Goal: Register for event/course

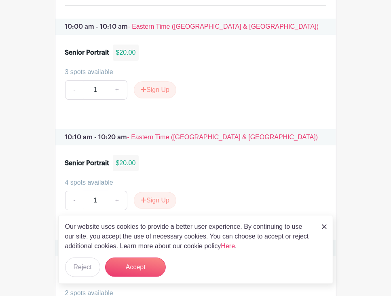
scroll to position [1294, 0]
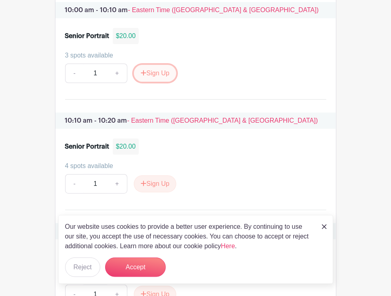
click at [151, 68] on button "Sign Up" at bounding box center [155, 73] width 42 height 17
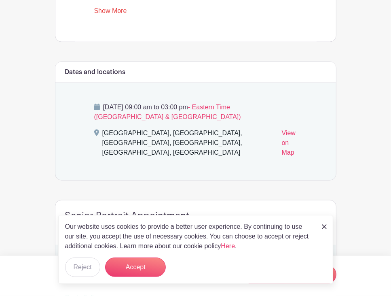
scroll to position [401, 0]
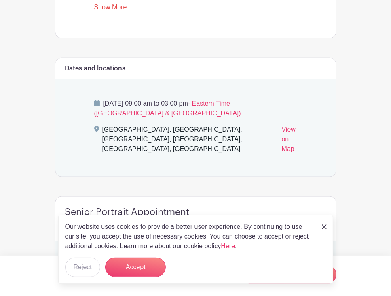
click at [170, 92] on div "Tuesday, October 14, 2025 at 09:00 am to 03:00 pm - Eastern Time (US & Canada) …" at bounding box center [196, 127] width 242 height 97
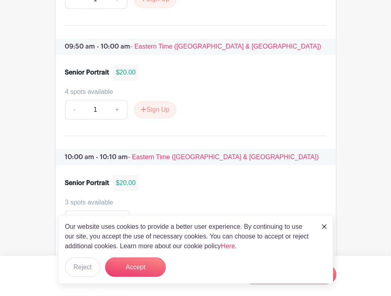
scroll to position [1148, 0]
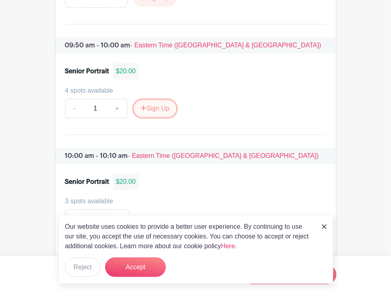
click at [155, 100] on button "Sign Up" at bounding box center [155, 108] width 42 height 17
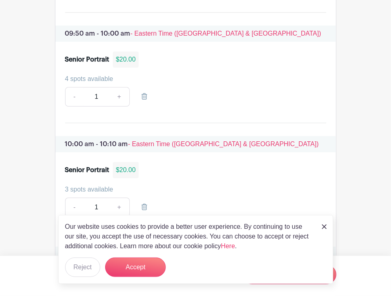
scroll to position [1162, 0]
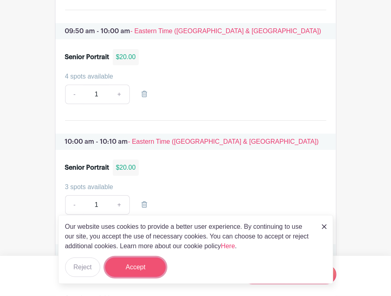
click at [136, 272] on button "Accept" at bounding box center [135, 266] width 61 height 19
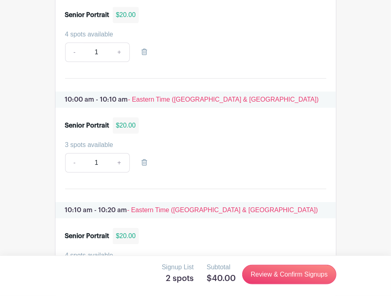
scroll to position [1205, 0]
click at [139, 157] on link at bounding box center [144, 162] width 23 height 19
click at [146, 159] on icon at bounding box center [145, 162] width 6 height 6
click at [74, 156] on link "-" at bounding box center [74, 162] width 19 height 19
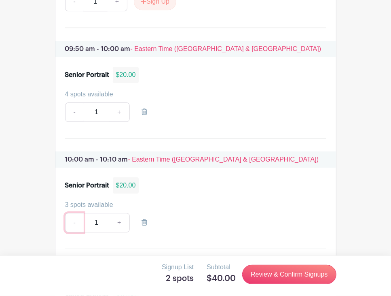
scroll to position [1146, 0]
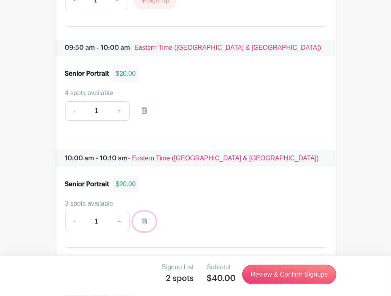
click at [147, 212] on link at bounding box center [144, 221] width 23 height 19
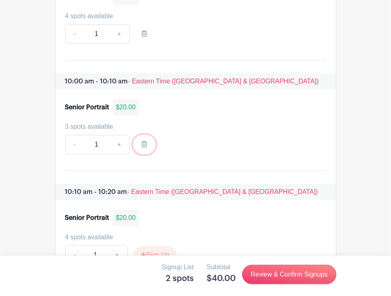
scroll to position [1255, 0]
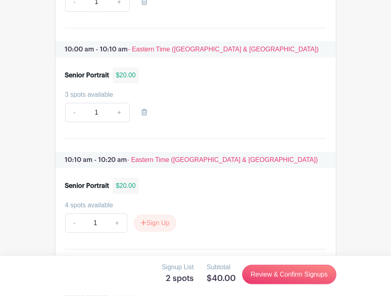
click at [96, 106] on input "1" at bounding box center [96, 112] width 26 height 19
click at [99, 105] on input "1" at bounding box center [96, 112] width 26 height 19
click at [102, 219] on input "1" at bounding box center [95, 222] width 24 height 19
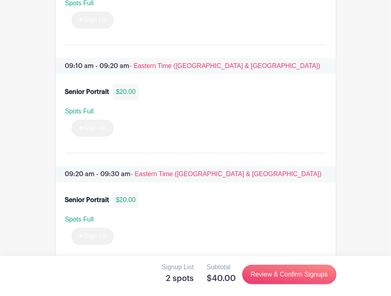
scroll to position [690, 0]
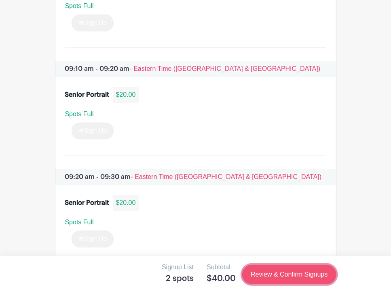
click at [282, 278] on link "Review & Confirm Signups" at bounding box center [289, 274] width 94 height 19
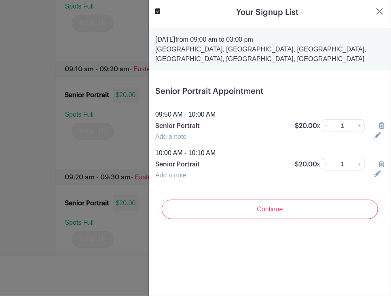
click at [380, 163] on icon at bounding box center [382, 164] width 6 height 6
click at [382, 163] on icon at bounding box center [382, 164] width 6 height 6
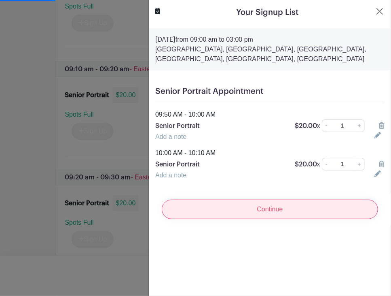
click at [342, 206] on input "Continue" at bounding box center [270, 209] width 217 height 19
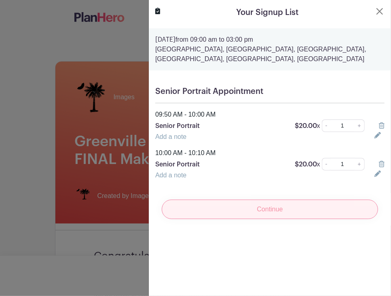
scroll to position [0, 0]
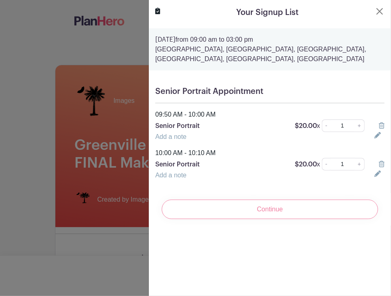
click at [384, 163] on icon at bounding box center [382, 164] width 6 height 6
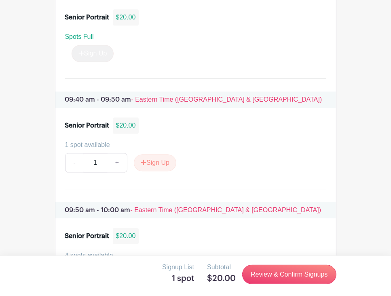
scroll to position [985, 0]
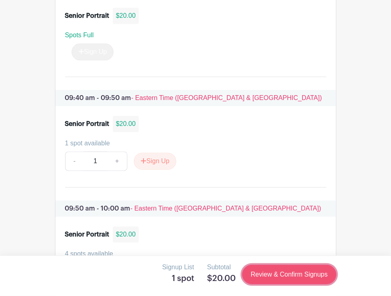
click at [302, 275] on link "Review & Confirm Signups" at bounding box center [289, 274] width 94 height 19
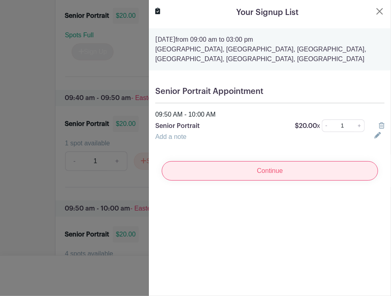
click at [288, 166] on input "Continue" at bounding box center [270, 170] width 217 height 19
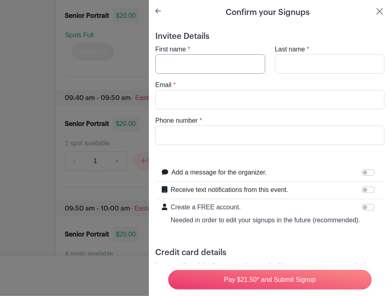
click at [205, 70] on input "First name" at bounding box center [210, 63] width 110 height 19
type input "Arryah"
click at [306, 70] on input "Last name" at bounding box center [330, 63] width 110 height 19
type input "Martin"
type input "arryah072107@gmail.com"
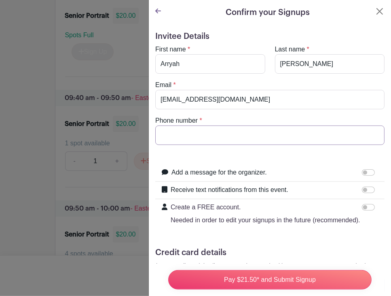
type input "8645052951"
drag, startPoint x: 243, startPoint y: 98, endPoint x: 156, endPoint y: 100, distance: 87.4
click at [156, 100] on input "arryah072107@gmail.com" at bounding box center [269, 99] width 229 height 19
type input "a"
type input "[EMAIL_ADDRESS][DOMAIN_NAME]"
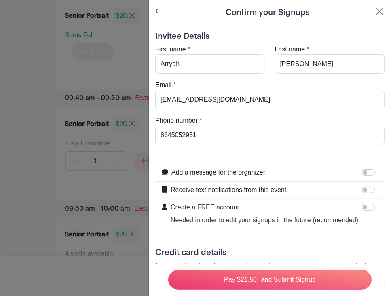
click at [331, 192] on div "Receive text notifications from this event." at bounding box center [275, 190] width 208 height 11
click at [369, 189] on input "Receive text notifications from this event." at bounding box center [368, 190] width 13 height 6
checkbox input "true"
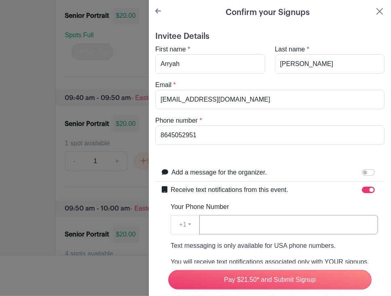
click at [291, 220] on input "Your Phone Number" at bounding box center [289, 224] width 179 height 19
type input "864 720"
click at [267, 129] on input "8645052951" at bounding box center [269, 134] width 229 height 19
drag, startPoint x: 201, startPoint y: 138, endPoint x: 173, endPoint y: 136, distance: 28.4
click at [173, 136] on input "8645052951" at bounding box center [269, 134] width 229 height 19
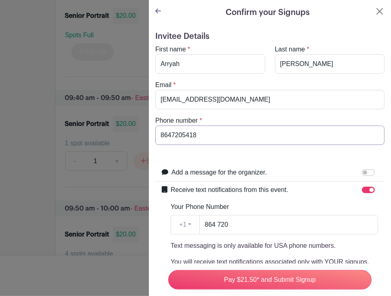
type input "8647205418"
click at [243, 223] on input "864 720" at bounding box center [289, 224] width 179 height 19
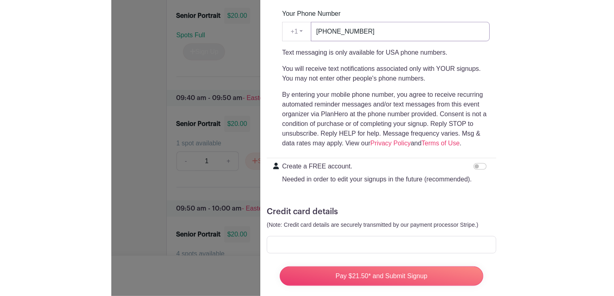
scroll to position [194, 0]
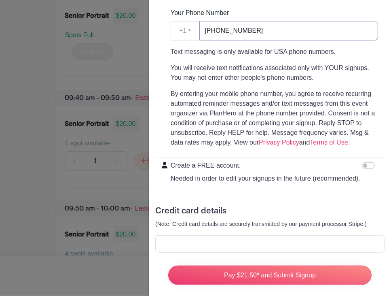
type input "864 720 5418"
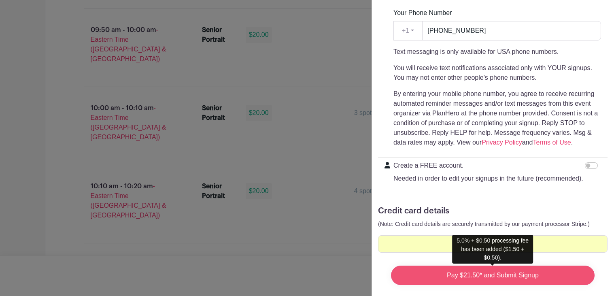
click at [391, 274] on input "Pay $21.50* and Submit Signup" at bounding box center [493, 274] width 204 height 19
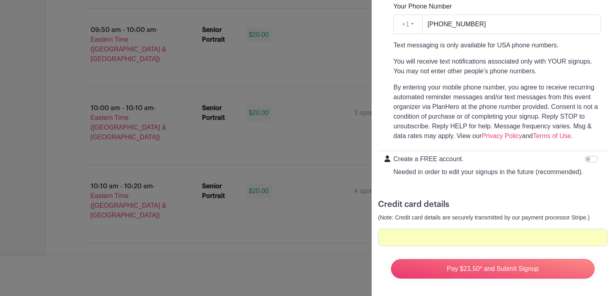
scroll to position [200, 0]
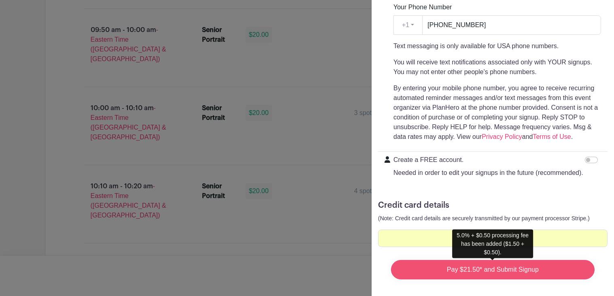
click at [391, 267] on input "Pay $21.50* and Submit Signup" at bounding box center [493, 269] width 204 height 19
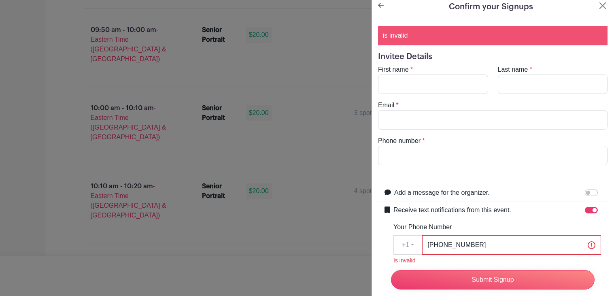
scroll to position [4, 0]
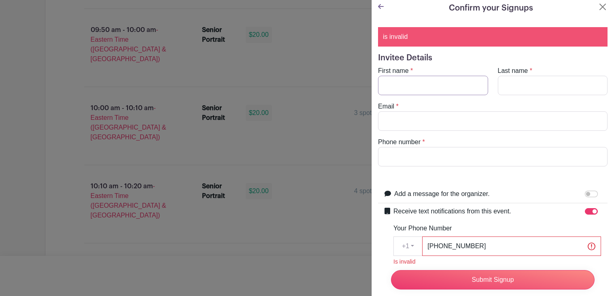
click at [391, 79] on input "First name" at bounding box center [433, 85] width 110 height 19
type input "Arryah"
type input "Martin"
type input "arryah072107@gmail.com"
type input "8645052951"
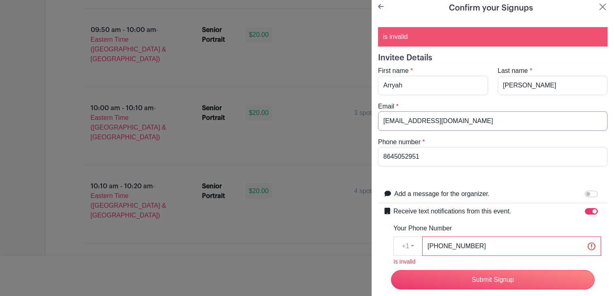
drag, startPoint x: 468, startPoint y: 123, endPoint x: 416, endPoint y: 115, distance: 52.4
click at [391, 115] on input "arryah072107@gmail.com" at bounding box center [492, 120] width 229 height 19
click at [391, 121] on input "arryah072107@gmail.com" at bounding box center [492, 120] width 229 height 19
drag, startPoint x: 422, startPoint y: 120, endPoint x: 402, endPoint y: 119, distance: 20.3
click at [391, 119] on input "arryah072107@gmail.com" at bounding box center [492, 120] width 229 height 19
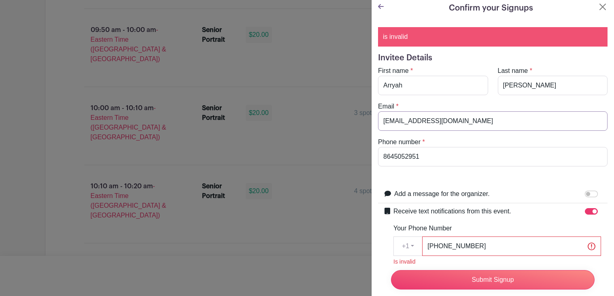
type input "arryah21@gmail.com"
drag, startPoint x: 417, startPoint y: 155, endPoint x: 397, endPoint y: 156, distance: 20.3
click at [391, 156] on input "8645052951" at bounding box center [492, 156] width 229 height 19
drag, startPoint x: 419, startPoint y: 157, endPoint x: 395, endPoint y: 157, distance: 24.3
click at [391, 157] on input "8645052951" at bounding box center [492, 156] width 229 height 19
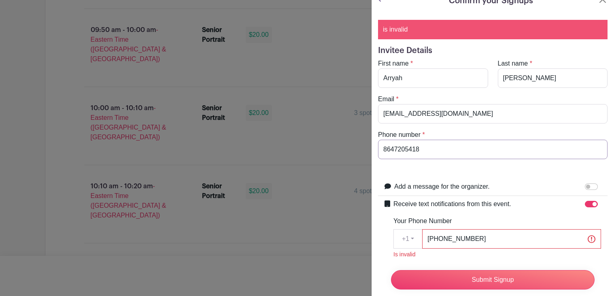
scroll to position [14, 0]
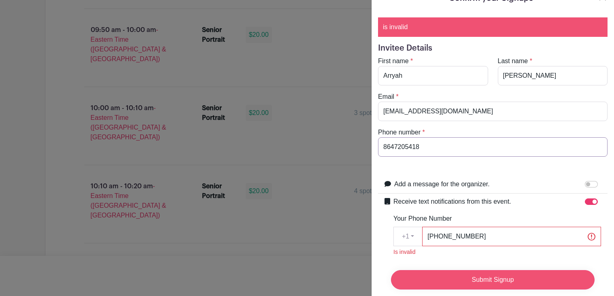
type input "8647205418"
click at [391, 288] on input "Submit Signup" at bounding box center [493, 279] width 204 height 19
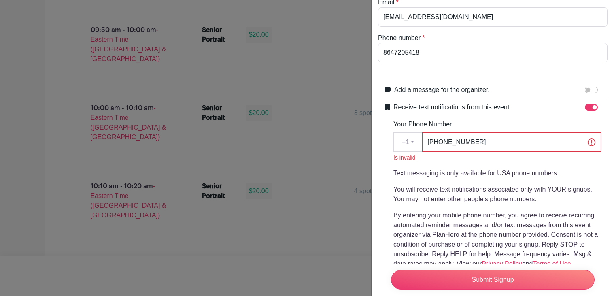
scroll to position [108, 0]
click at [391, 142] on input "864 720 5418" at bounding box center [511, 142] width 179 height 19
click at [391, 141] on input "864 7205418" at bounding box center [511, 142] width 179 height 19
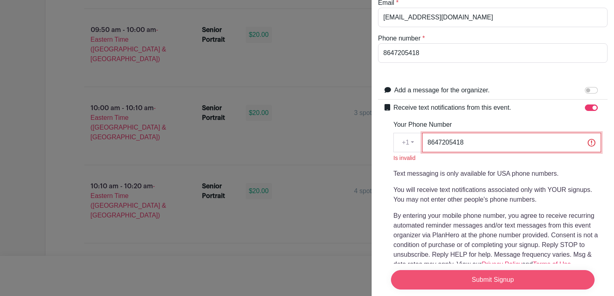
type input "8647205418"
click at [391, 275] on input "Submit Signup" at bounding box center [493, 279] width 204 height 19
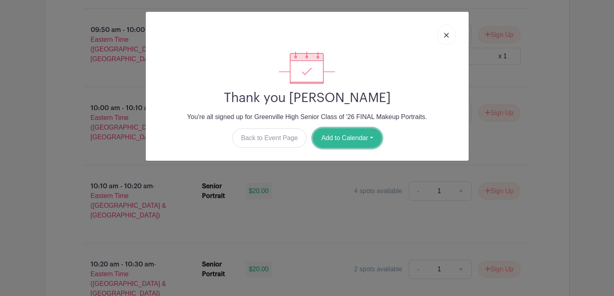
click at [323, 133] on button "Add to Calendar" at bounding box center [347, 137] width 69 height 19
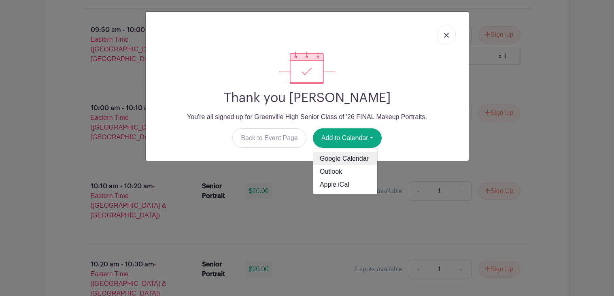
click at [328, 153] on link "Google Calendar" at bounding box center [345, 158] width 64 height 13
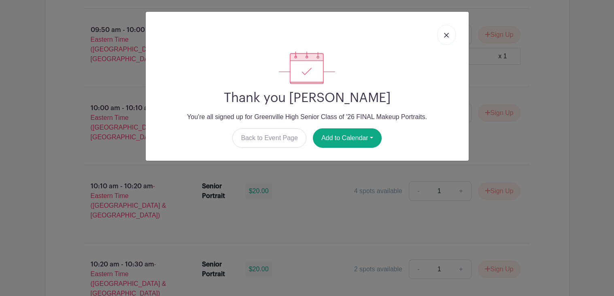
click at [391, 34] on link at bounding box center [446, 35] width 19 height 20
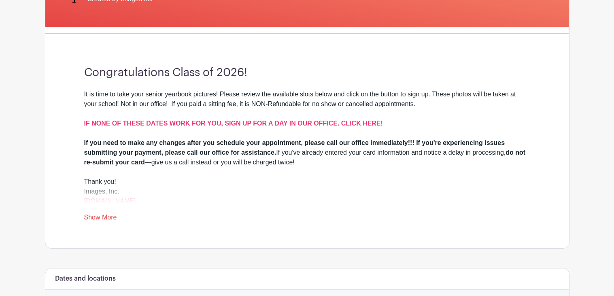
scroll to position [184, 0]
click at [100, 215] on link "Show More" at bounding box center [100, 219] width 33 height 10
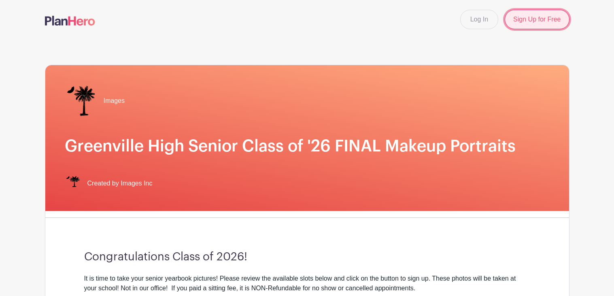
click at [391, 21] on link "Sign Up for Free" at bounding box center [537, 19] width 64 height 19
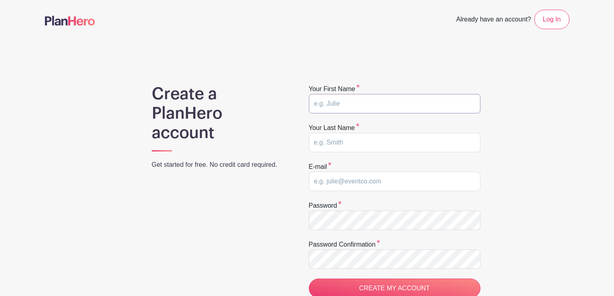
click at [361, 108] on input "text" at bounding box center [395, 103] width 172 height 19
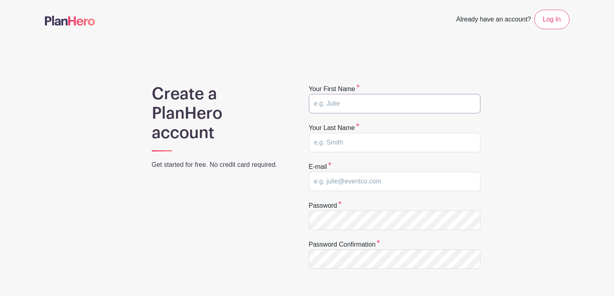
type input "Arryah"
type input "Martin"
click at [354, 180] on input "arryah072107@gmail.com" at bounding box center [395, 181] width 172 height 19
click at [340, 180] on input "arryah0721@gmail.com" at bounding box center [395, 181] width 172 height 19
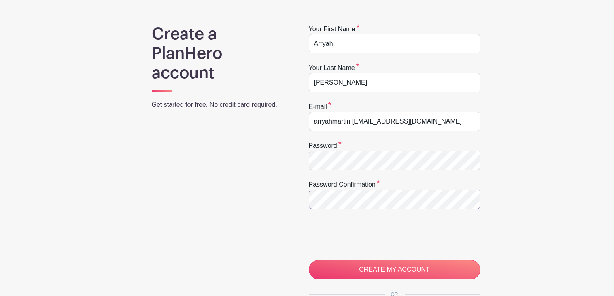
scroll to position [61, 0]
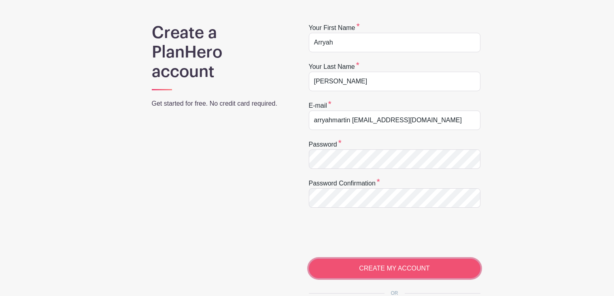
click at [363, 274] on input "CREATE MY ACCOUNT" at bounding box center [395, 268] width 172 height 19
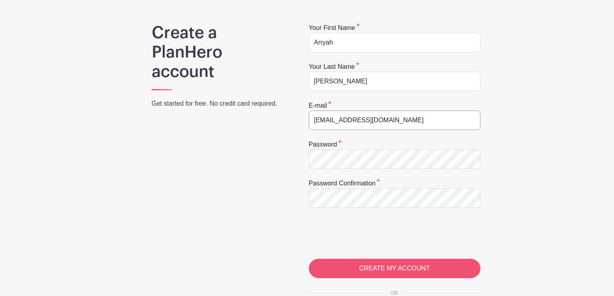
type input "arryahmartin21@gmail.com"
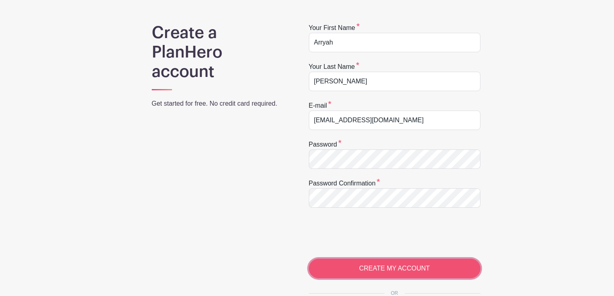
click at [358, 272] on input "CREATE MY ACCOUNT" at bounding box center [395, 268] width 172 height 19
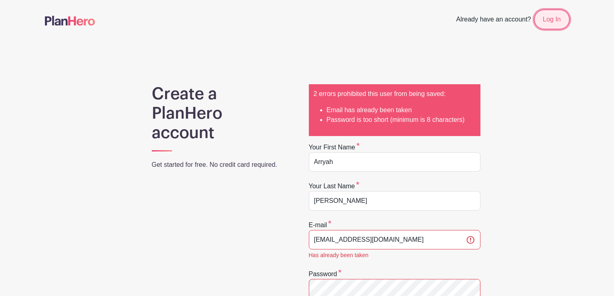
click at [540, 25] on link "Log In" at bounding box center [551, 19] width 35 height 19
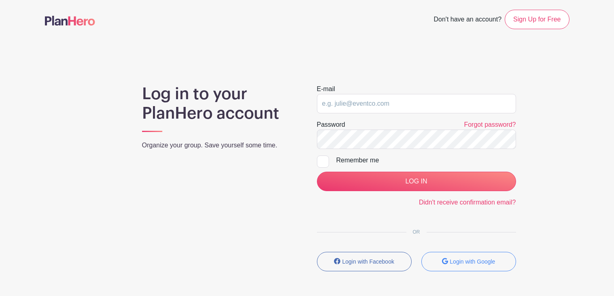
click at [328, 161] on div at bounding box center [323, 161] width 12 height 12
click at [322, 161] on input "Remember me" at bounding box center [319, 157] width 5 height 5
checkbox input "true"
click at [333, 102] on input "email" at bounding box center [416, 103] width 199 height 19
type input "[EMAIL_ADDRESS][DOMAIN_NAME]"
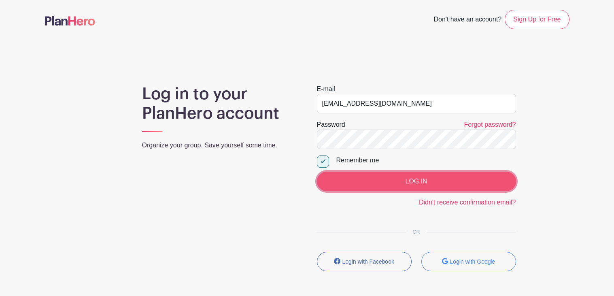
click at [479, 175] on input "LOG IN" at bounding box center [416, 181] width 199 height 19
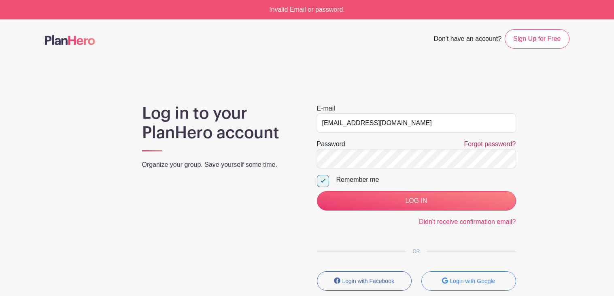
click at [496, 146] on link "Forgot password?" at bounding box center [490, 143] width 52 height 7
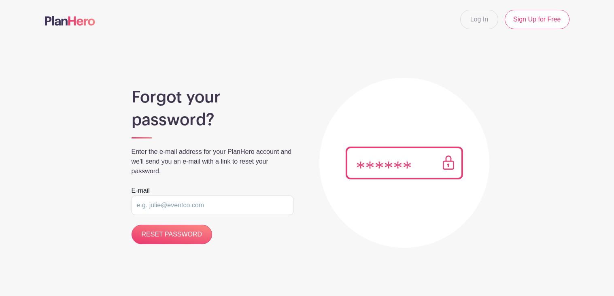
click at [191, 201] on input "email" at bounding box center [213, 204] width 162 height 19
click at [157, 205] on input "[PERSON_NAME]" at bounding box center [213, 204] width 162 height 19
click at [176, 206] on input "arryahmartin" at bounding box center [213, 204] width 162 height 19
type input "[EMAIL_ADDRESS][DOMAIN_NAME]"
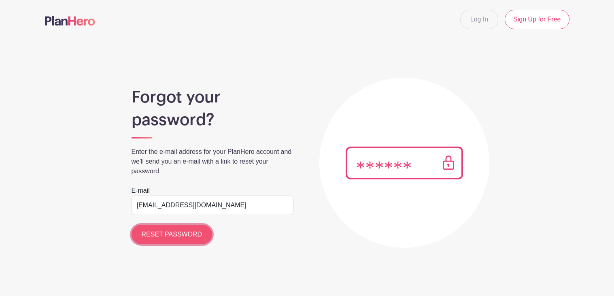
click at [185, 233] on input "RESET PASSWORD" at bounding box center [172, 234] width 81 height 19
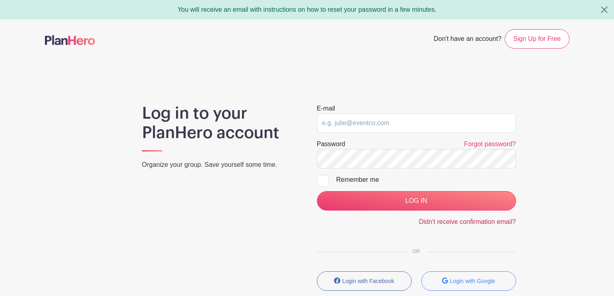
click at [436, 219] on link "Didn't receive confirmation email?" at bounding box center [467, 221] width 97 height 7
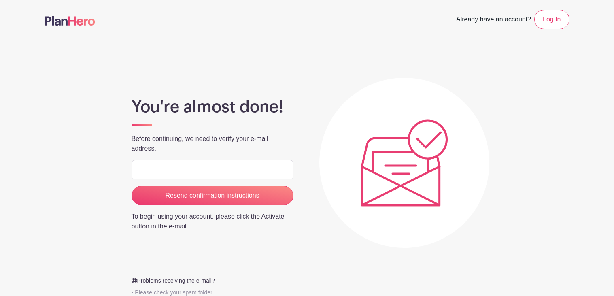
click at [186, 166] on input "email" at bounding box center [213, 169] width 162 height 19
click at [170, 169] on input "arryahmarti21" at bounding box center [213, 169] width 162 height 19
click at [189, 169] on input "arryahmartin21" at bounding box center [213, 169] width 162 height 19
type input "[EMAIL_ADDRESS][DOMAIN_NAME]"
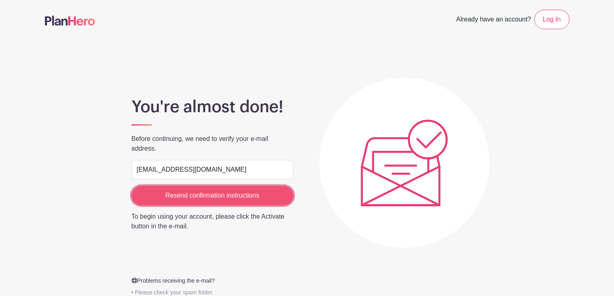
click at [220, 194] on input "Resend confirmation instructions" at bounding box center [213, 195] width 162 height 19
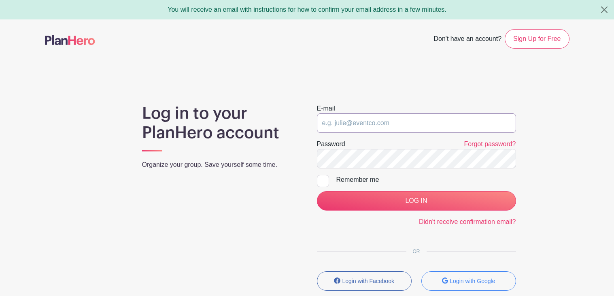
click at [400, 117] on input "email" at bounding box center [416, 122] width 199 height 19
type input "[EMAIL_ADDRESS][DOMAIN_NAME]"
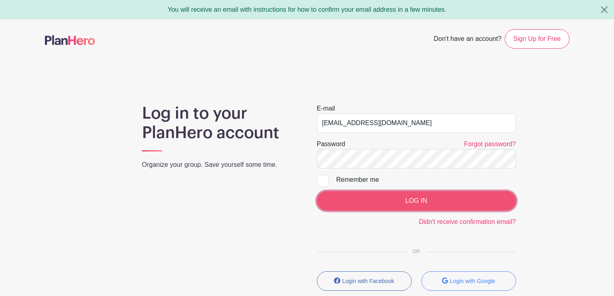
click at [487, 202] on input "LOG IN" at bounding box center [416, 200] width 199 height 19
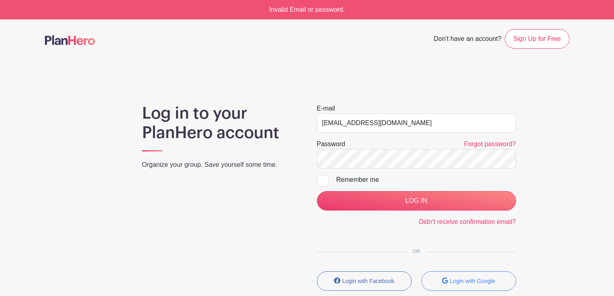
click at [350, 178] on div "Remember me" at bounding box center [426, 180] width 180 height 10
click at [322, 178] on input "Remember me" at bounding box center [319, 177] width 5 height 5
checkbox input "true"
click at [317, 191] on input "LOG IN" at bounding box center [416, 200] width 199 height 19
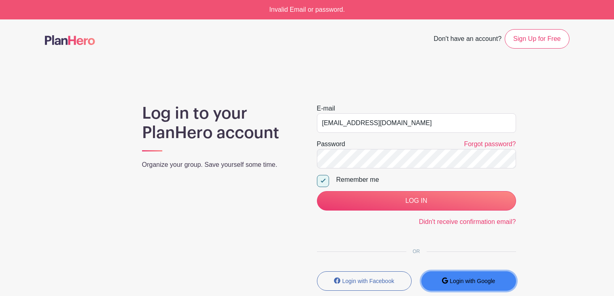
click at [495, 276] on button "Login with Google" at bounding box center [468, 280] width 95 height 19
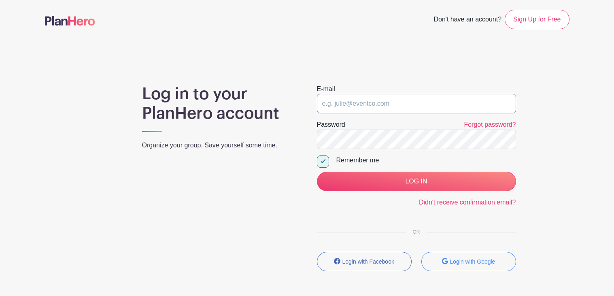
click at [375, 104] on input "email" at bounding box center [416, 103] width 199 height 19
type input "arryahmartin21@gmail.com"
click at [317, 172] on input "LOG IN" at bounding box center [416, 181] width 199 height 19
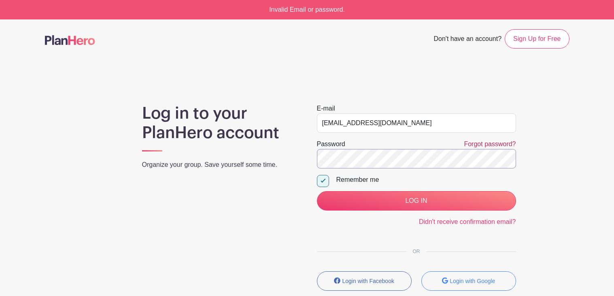
click at [317, 191] on input "LOG IN" at bounding box center [416, 200] width 199 height 19
click at [396, 114] on input "email" at bounding box center [416, 122] width 199 height 19
type input "[EMAIL_ADDRESS][DOMAIN_NAME]"
click at [366, 177] on div "Remember me" at bounding box center [426, 180] width 180 height 10
click at [322, 177] on input "Remember me" at bounding box center [319, 177] width 5 height 5
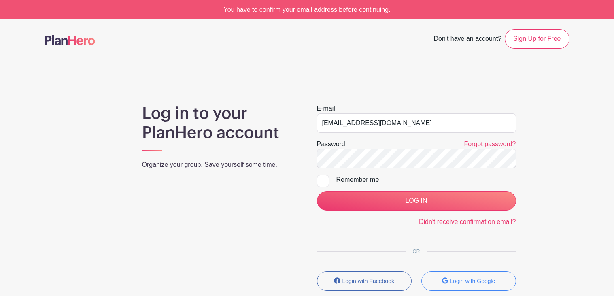
checkbox input "true"
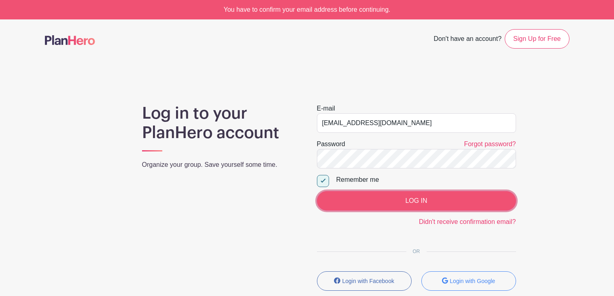
click at [393, 199] on input "LOG IN" at bounding box center [416, 200] width 199 height 19
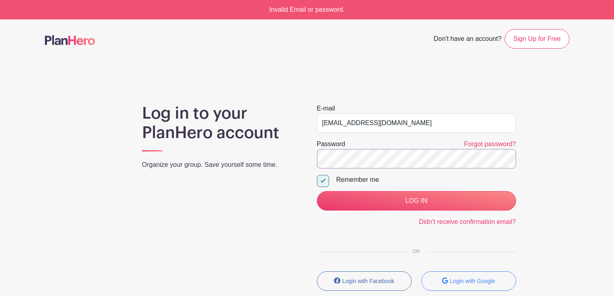
click at [317, 191] on input "LOG IN" at bounding box center [416, 200] width 199 height 19
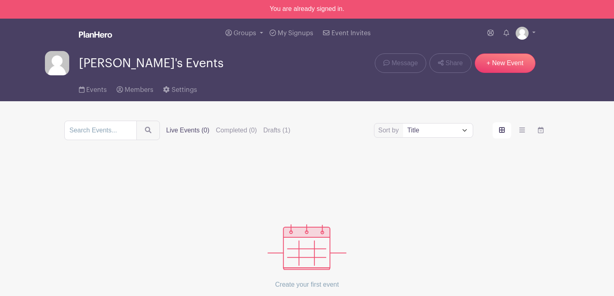
scroll to position [0, 0]
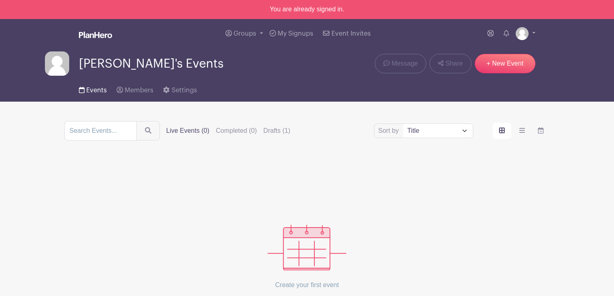
click at [93, 94] on link "Events" at bounding box center [93, 89] width 28 height 26
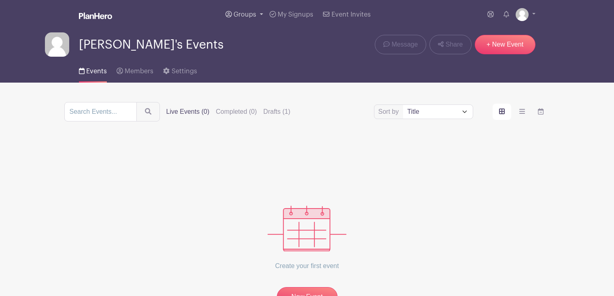
click at [244, 12] on span "Groups" at bounding box center [244, 14] width 23 height 6
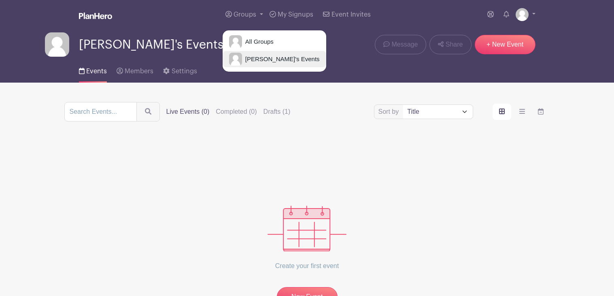
click at [259, 55] on link "[PERSON_NAME]'s Events" at bounding box center [275, 59] width 104 height 16
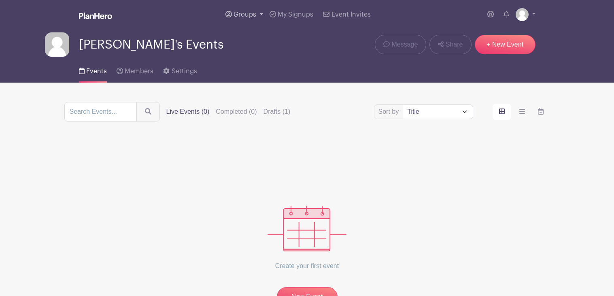
click at [246, 16] on span "Groups" at bounding box center [244, 14] width 23 height 6
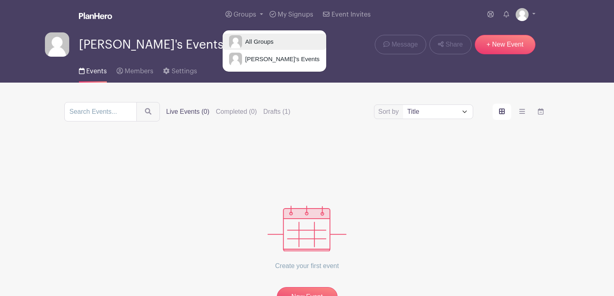
click at [261, 37] on span "All Groups" at bounding box center [258, 41] width 32 height 9
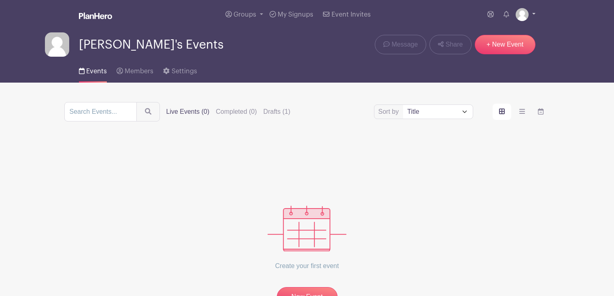
click at [525, 18] on img at bounding box center [522, 14] width 13 height 13
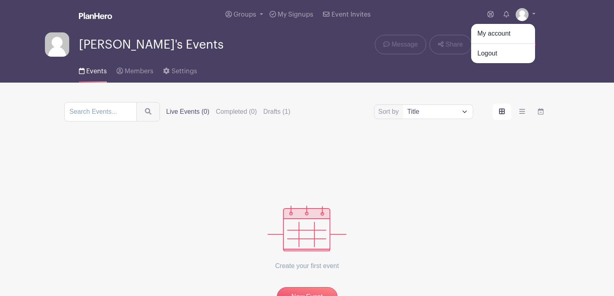
click at [559, 26] on div "Groups All Groups Arryah's Events My Signups Event Invites My account Logout" at bounding box center [307, 14] width 534 height 29
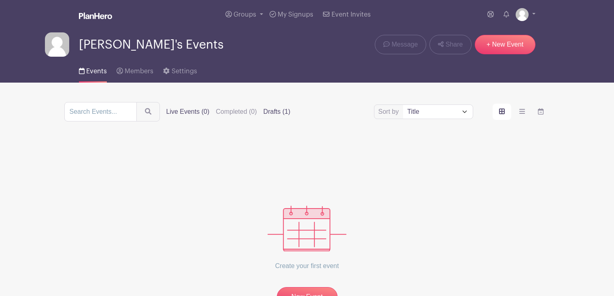
click at [291, 110] on label "Drafts (1)" at bounding box center [276, 112] width 27 height 10
click at [0, 0] on input "Drafts (1)" at bounding box center [0, 0] width 0 height 0
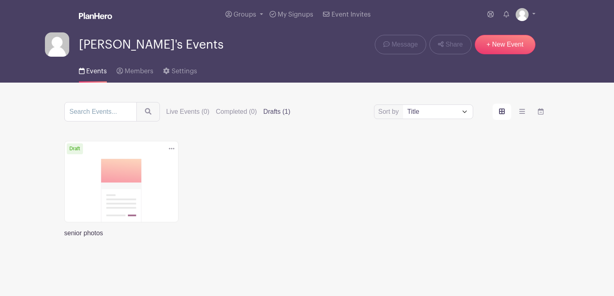
click at [171, 149] on icon at bounding box center [172, 148] width 6 height 6
click at [165, 176] on link "Delete" at bounding box center [145, 178] width 64 height 13
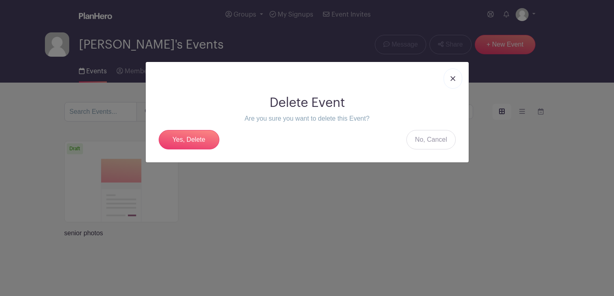
click at [187, 150] on div "Delete Event Are you sure you want to delete this Event? Yes, Delete No, Cancel" at bounding box center [307, 122] width 310 height 67
click at [218, 250] on div "Delete Event Are you sure you want to delete this Event? Yes, Delete No, Cancel" at bounding box center [307, 148] width 614 height 296
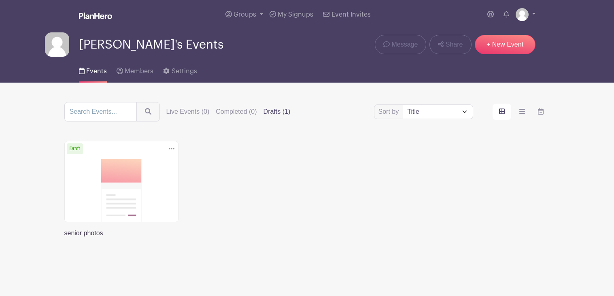
click at [64, 238] on link at bounding box center [64, 238] width 0 height 0
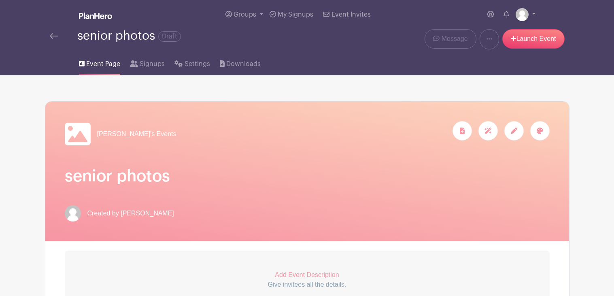
click at [49, 42] on div "senior photos Draft" at bounding box center [198, 39] width 306 height 20
click at [517, 21] on link at bounding box center [526, 14] width 20 height 13
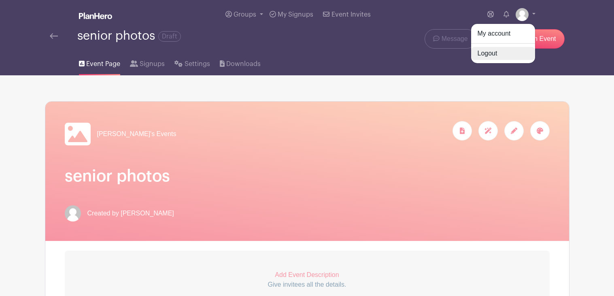
click at [511, 51] on link "Logout" at bounding box center [503, 53] width 64 height 13
